Goal: Task Accomplishment & Management: Complete application form

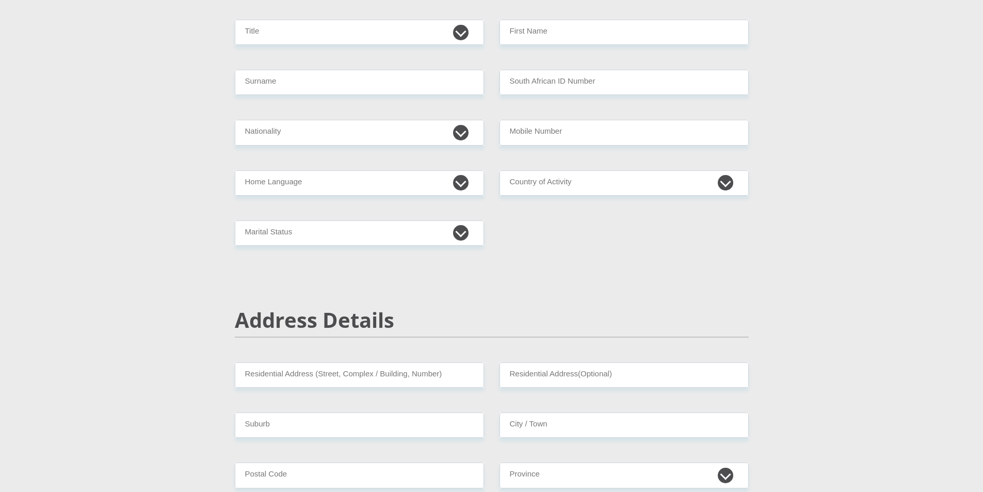
scroll to position [52, 0]
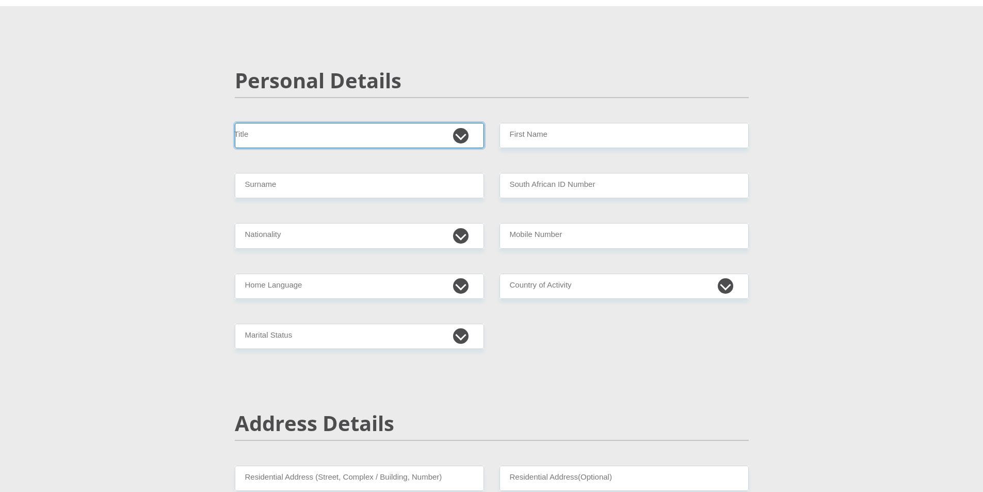
click at [461, 137] on select "Mr Ms Mrs Dr [PERSON_NAME]" at bounding box center [359, 135] width 249 height 25
select select "Mr"
click at [235, 123] on select "Mr Ms Mrs Dr [PERSON_NAME]" at bounding box center [359, 135] width 249 height 25
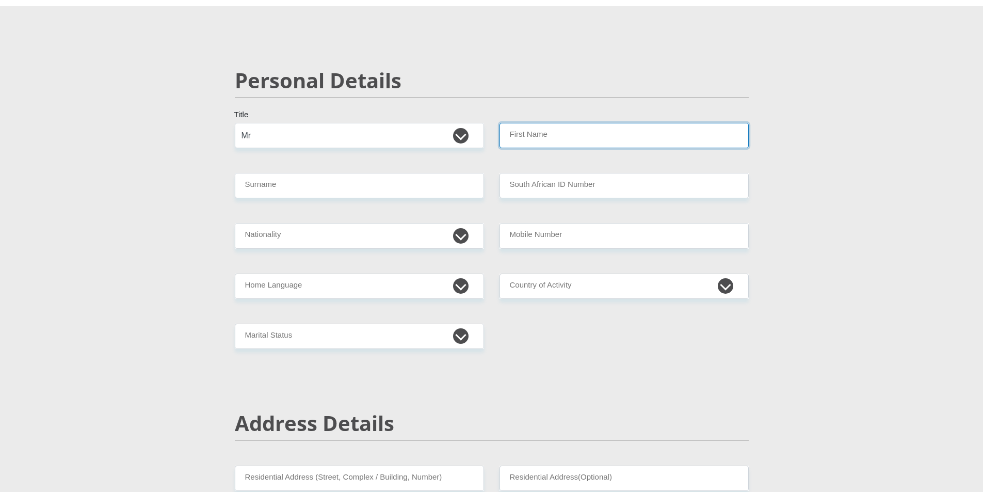
click at [536, 136] on input "First Name" at bounding box center [623, 135] width 249 height 25
type input "Wehan"
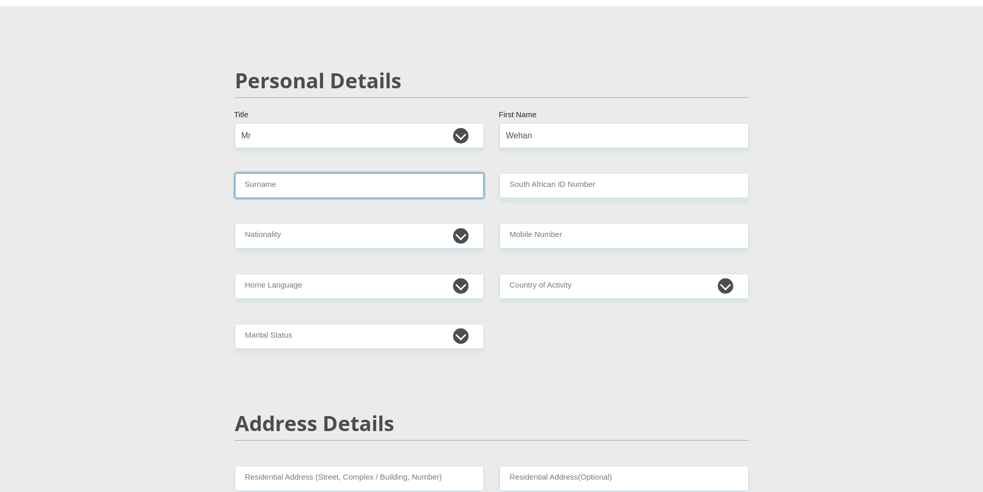
click at [300, 177] on input "Surname" at bounding box center [359, 185] width 249 height 25
type input "[PERSON_NAME]"
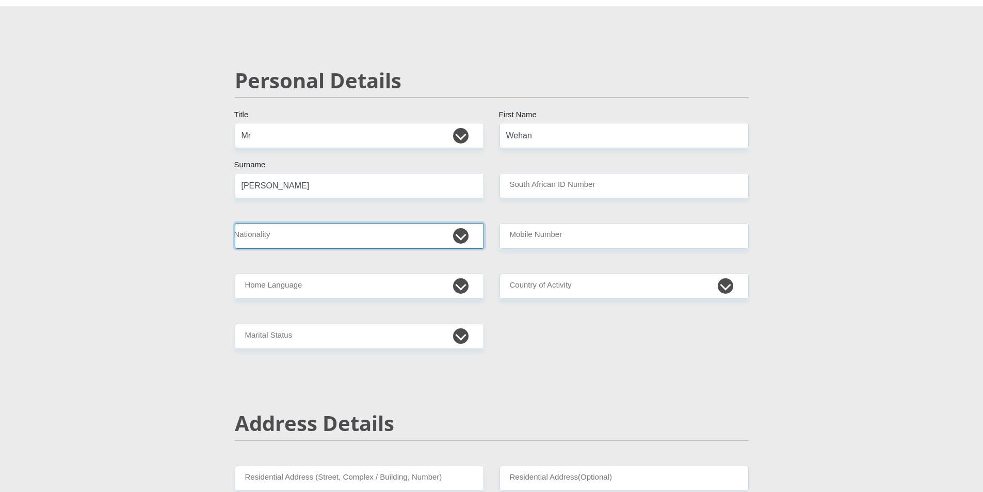
select select "ZAF"
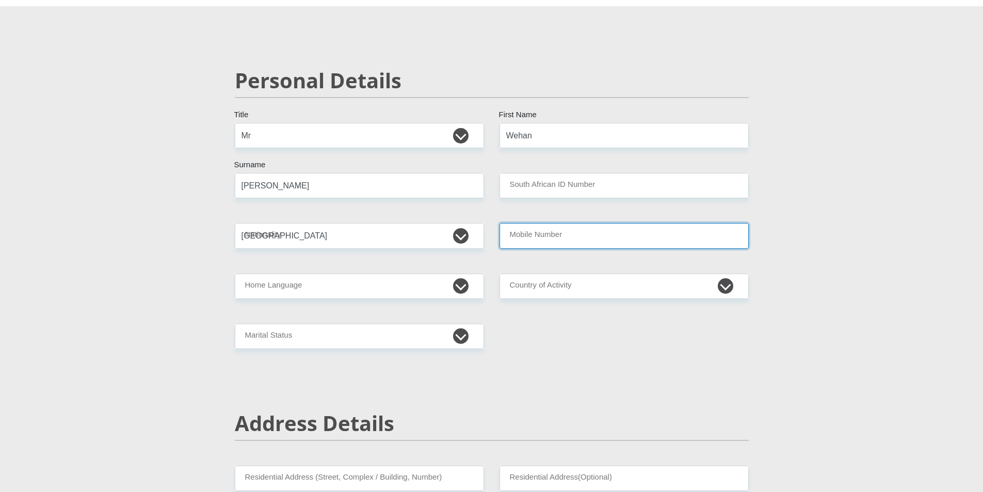
type input "0835302637"
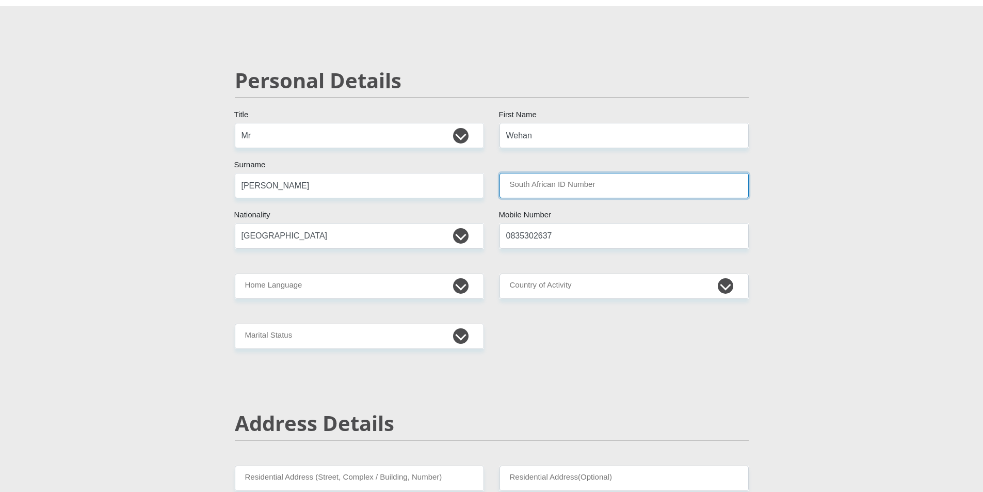
click at [558, 183] on input "South African ID Number" at bounding box center [623, 185] width 249 height 25
type input "8006055055080"
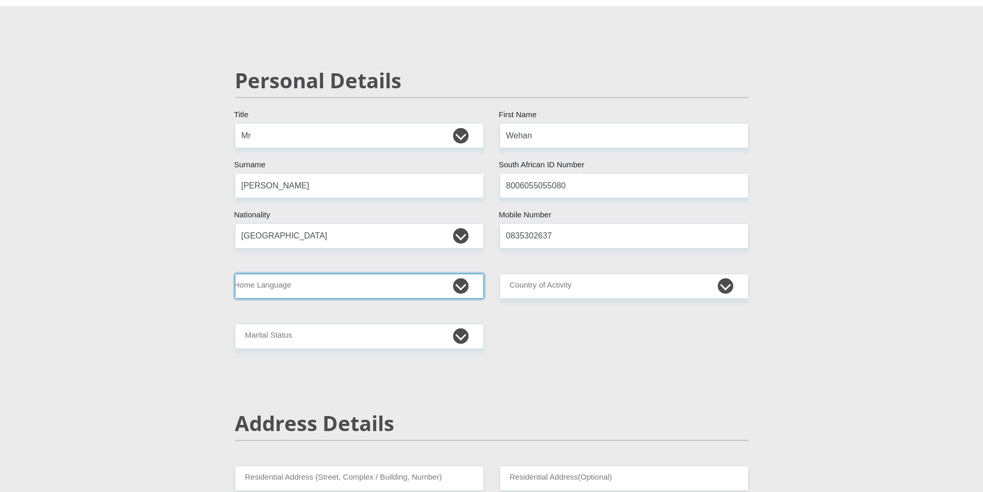
click at [466, 282] on select "Afrikaans English Sepedi South Ndebele Southern Sotho Swati Tsonga Tswana Venda…" at bounding box center [359, 285] width 249 height 25
select select "afr"
click at [235, 273] on select "Afrikaans English Sepedi South Ndebele Southern Sotho Swati Tsonga Tswana Venda…" at bounding box center [359, 285] width 249 height 25
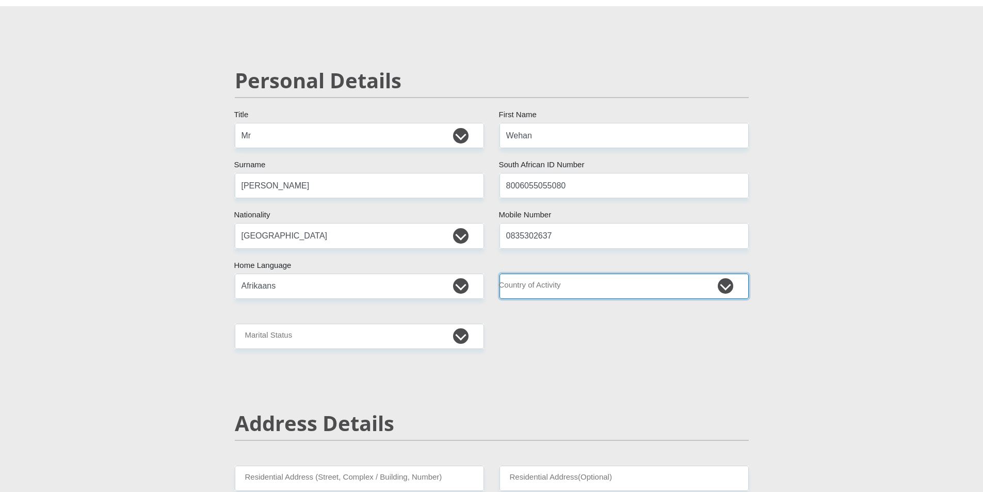
click at [516, 280] on select "[GEOGRAPHIC_DATA] [GEOGRAPHIC_DATA] [GEOGRAPHIC_DATA] [GEOGRAPHIC_DATA] [GEOGRA…" at bounding box center [623, 285] width 249 height 25
select select "ZAF"
click at [499, 273] on select "[GEOGRAPHIC_DATA] [GEOGRAPHIC_DATA] [GEOGRAPHIC_DATA] [GEOGRAPHIC_DATA] [GEOGRA…" at bounding box center [623, 285] width 249 height 25
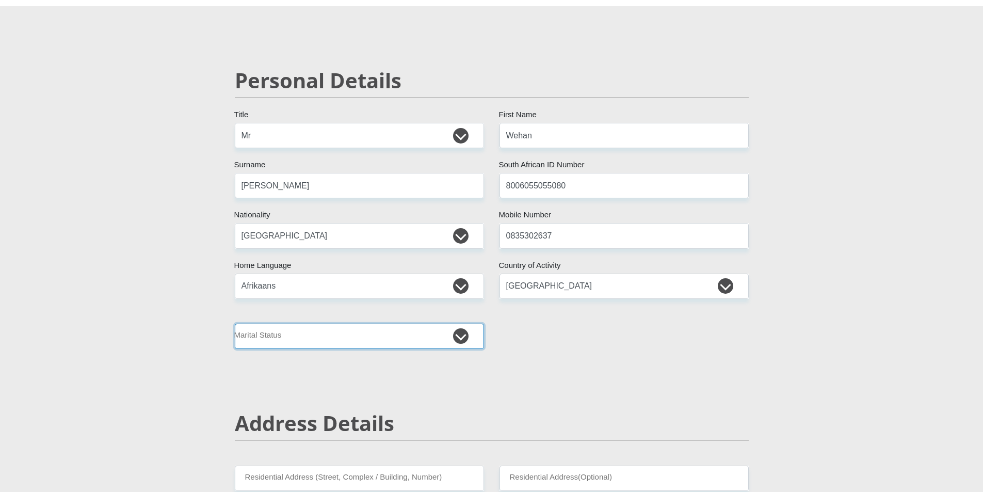
click at [283, 337] on select "Married ANC Single Divorced Widowed Married COP or Customary Law" at bounding box center [359, 335] width 249 height 25
select select "1"
click at [235, 323] on select "Married ANC Single Divorced Widowed Married COP or Customary Law" at bounding box center [359, 335] width 249 height 25
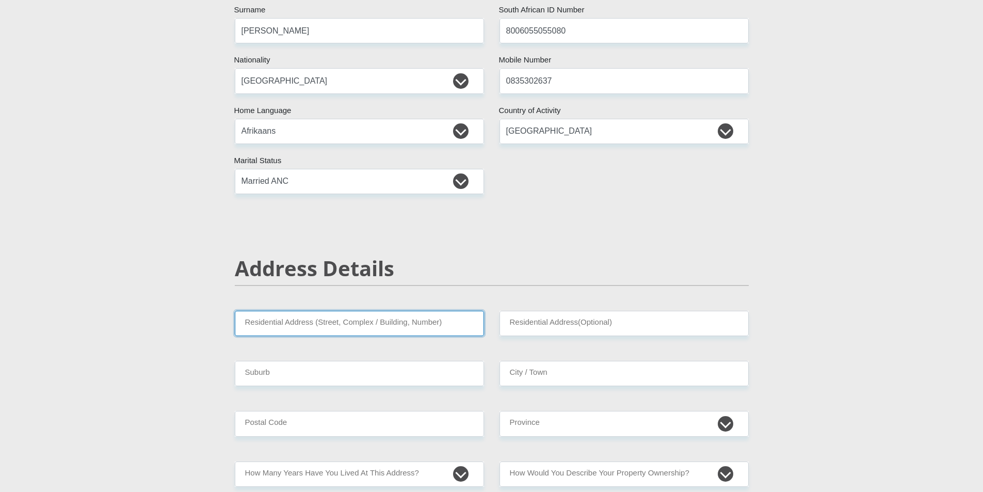
click at [346, 325] on input "Residential Address (Street, Complex / Building, Number)" at bounding box center [359, 323] width 249 height 25
type input "[STREET_ADDRESS]"
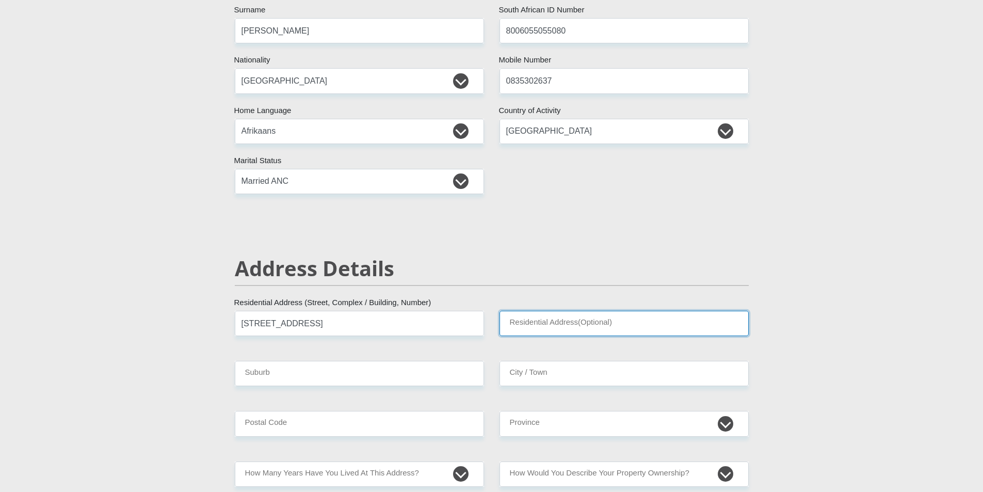
type input "Fairland"
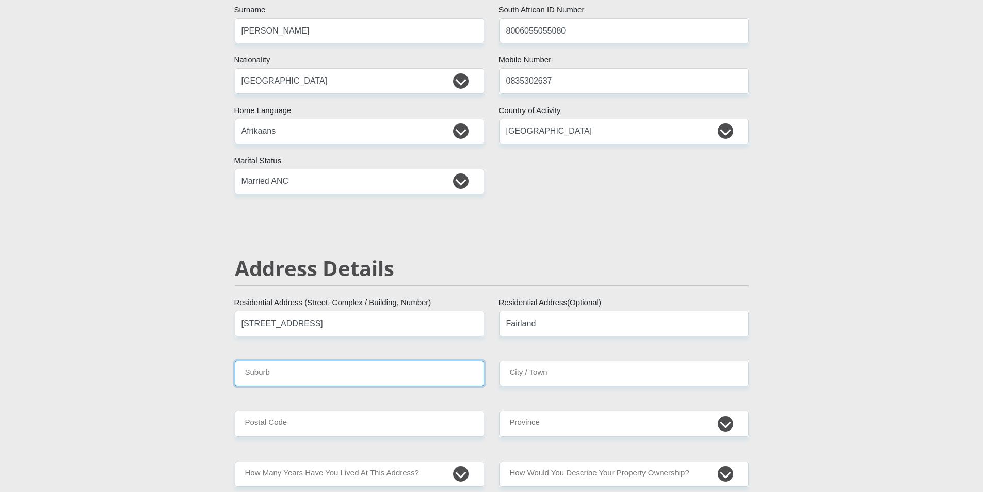
type input "[GEOGRAPHIC_DATA]"
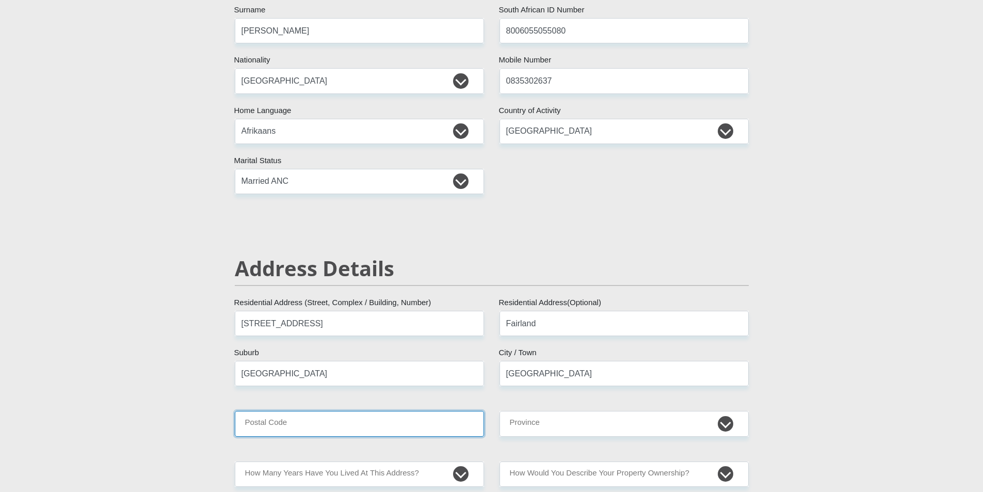
type input "2170"
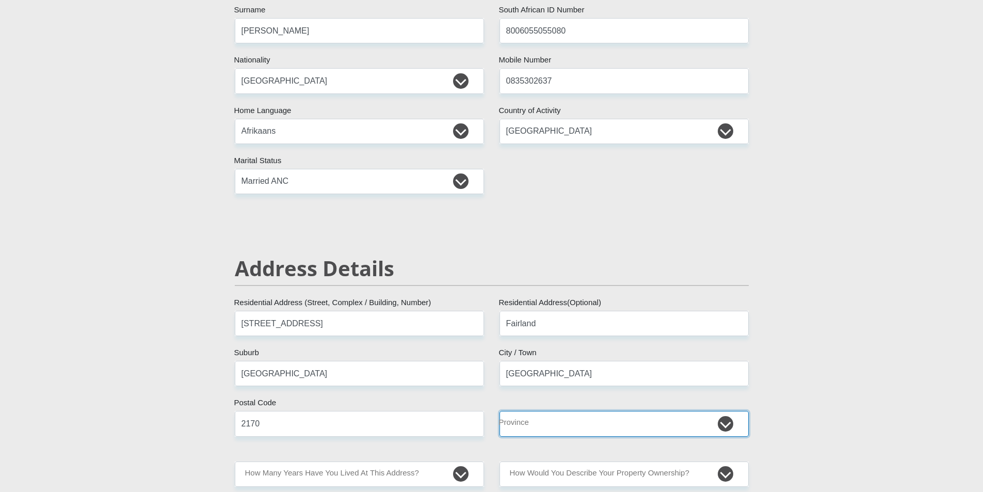
select select "Gauteng"
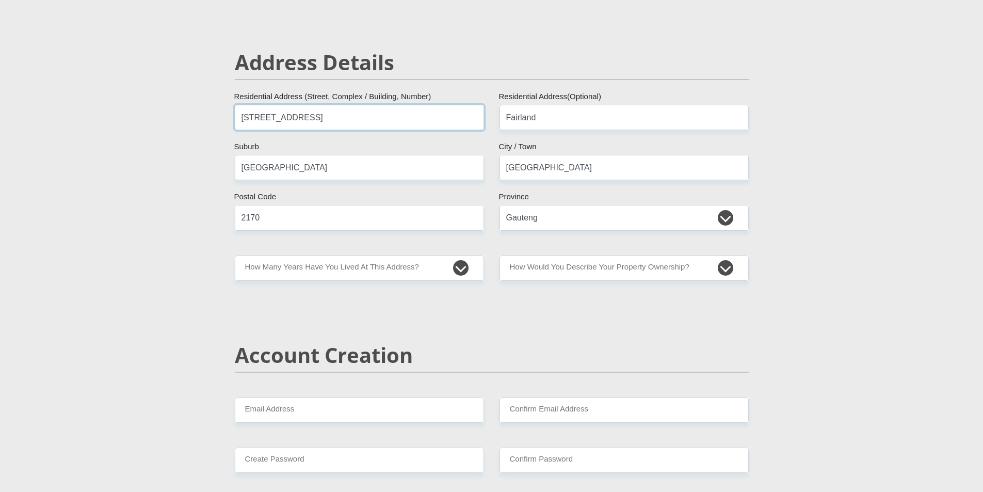
scroll to position [413, 0]
click at [397, 269] on select "less than 1 year 1-3 years 3-5 years 5+ years" at bounding box center [359, 267] width 249 height 25
select select "5"
click at [235, 255] on select "less than 1 year 1-3 years 3-5 years 5+ years" at bounding box center [359, 267] width 249 height 25
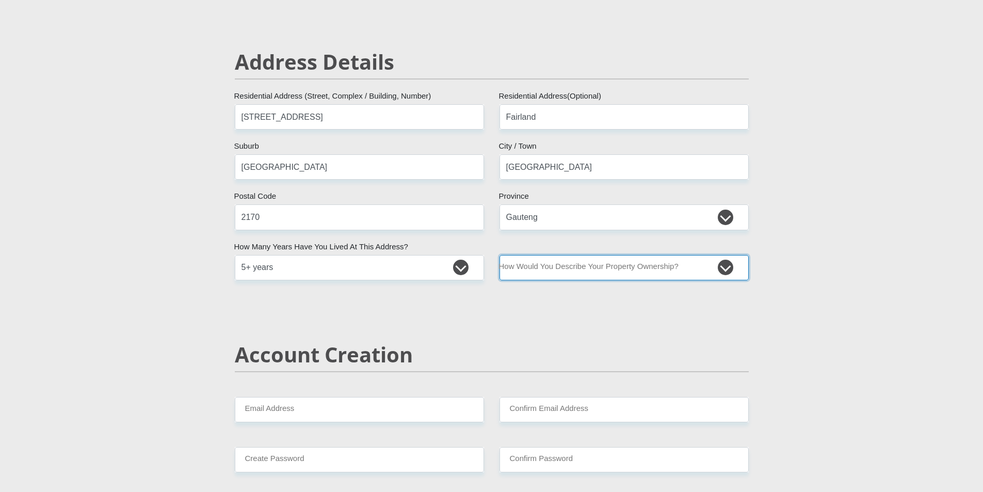
click at [584, 271] on select "Owned Rented Family Owned Company Dwelling" at bounding box center [623, 267] width 249 height 25
select select "Owned"
click at [499, 255] on select "Owned Rented Family Owned Company Dwelling" at bounding box center [623, 267] width 249 height 25
click at [559, 273] on select "Owned Rented Family Owned Company Dwelling" at bounding box center [623, 267] width 249 height 25
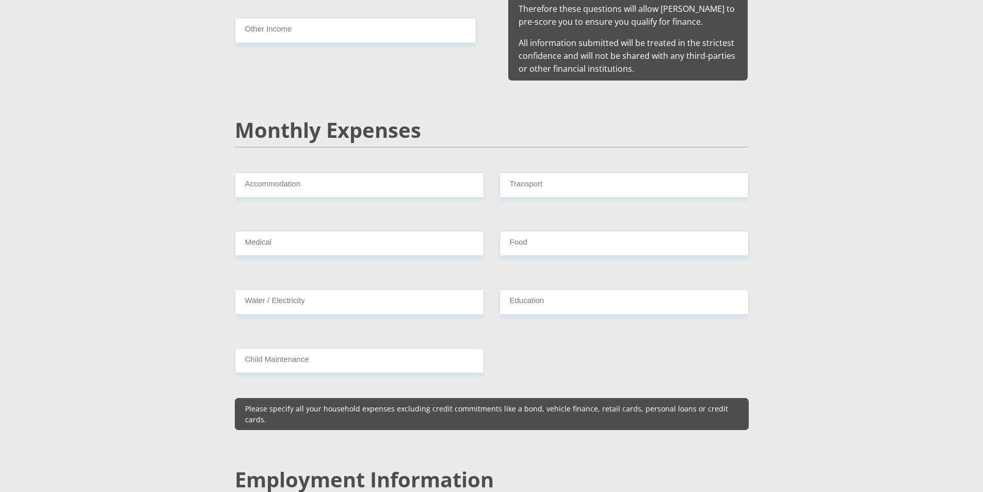
scroll to position [1393, 0]
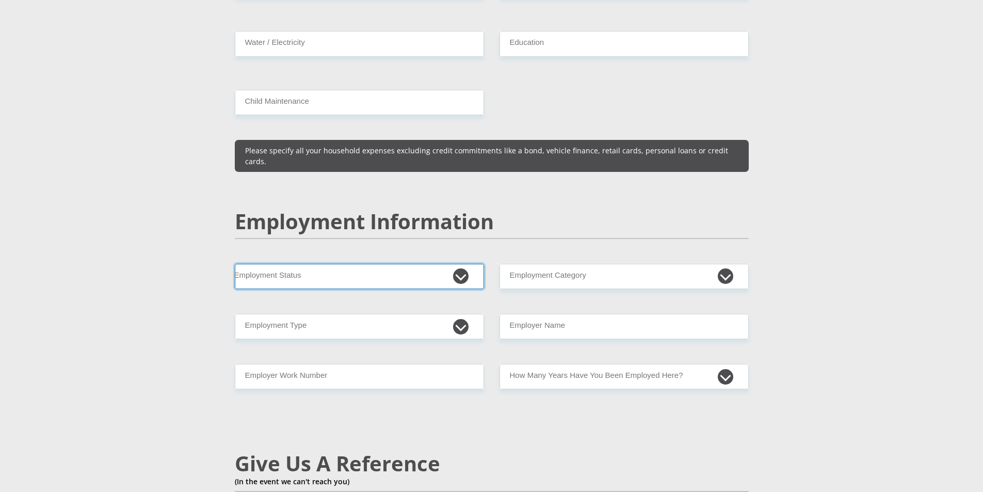
click at [470, 264] on select "Permanent/Full-time Part-time/Casual [DEMOGRAPHIC_DATA] Worker Self-Employed Ho…" at bounding box center [359, 276] width 249 height 25
select select "4"
click at [235, 264] on select "Permanent/Full-time Part-time/Casual [DEMOGRAPHIC_DATA] Worker Self-Employed Ho…" at bounding box center [359, 276] width 249 height 25
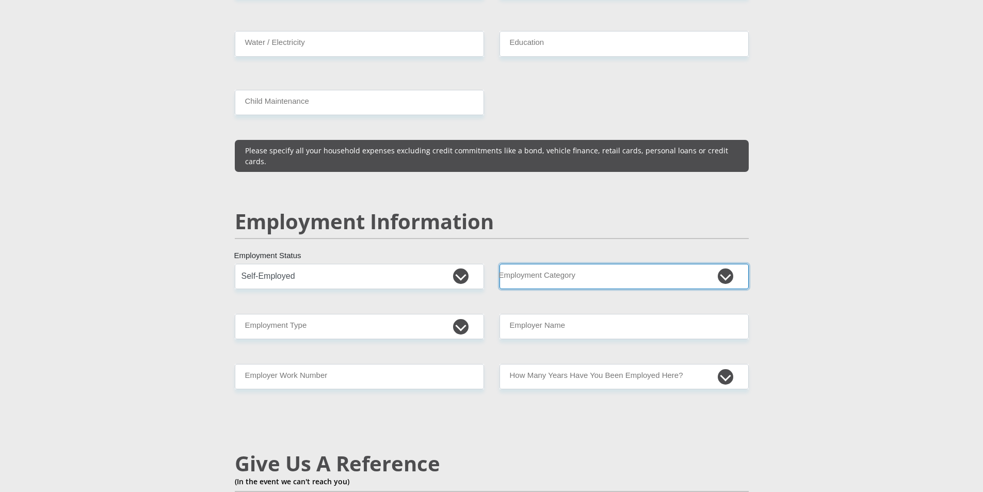
click at [537, 264] on select "AGRICULTURE ALCOHOL & TOBACCO CONSTRUCTION MATERIALS METALLURGY EQUIPMENT FOR R…" at bounding box center [623, 276] width 249 height 25
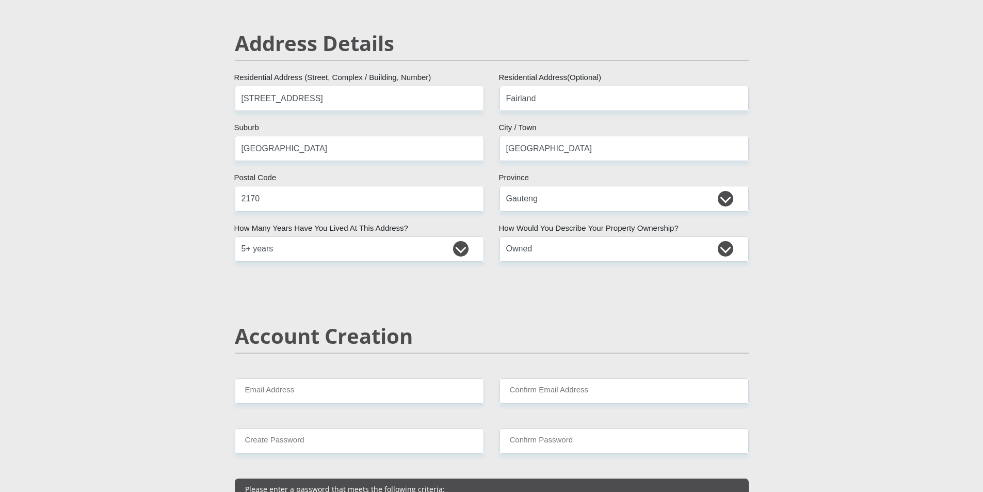
scroll to position [361, 0]
